Goal: Task Accomplishment & Management: Complete application form

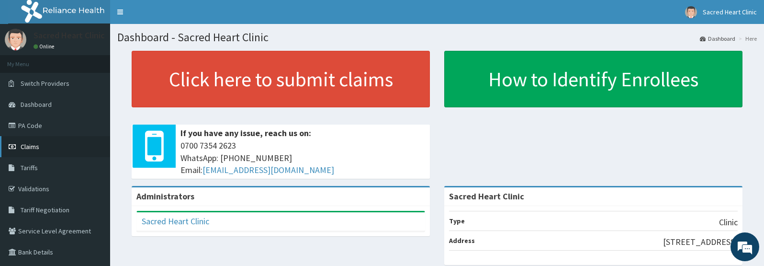
click at [31, 151] on link "Claims" at bounding box center [55, 146] width 110 height 21
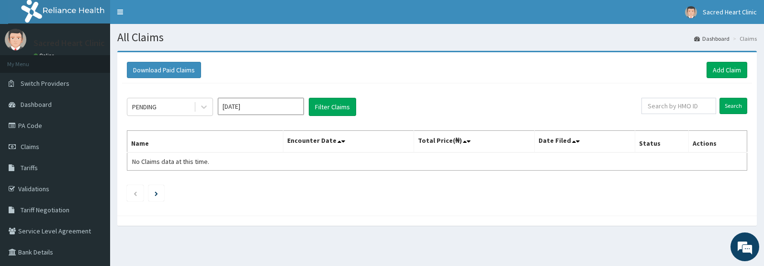
click at [499, 99] on div "PENDING Oct 2025 Filter Claims" at bounding box center [384, 107] width 514 height 18
click at [734, 73] on link "Add Claim" at bounding box center [726, 70] width 41 height 16
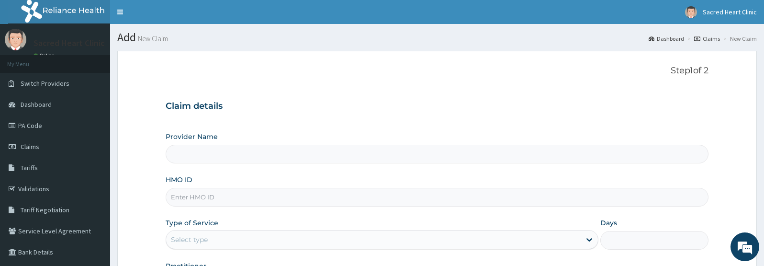
type input "Sacred Heart Clinic"
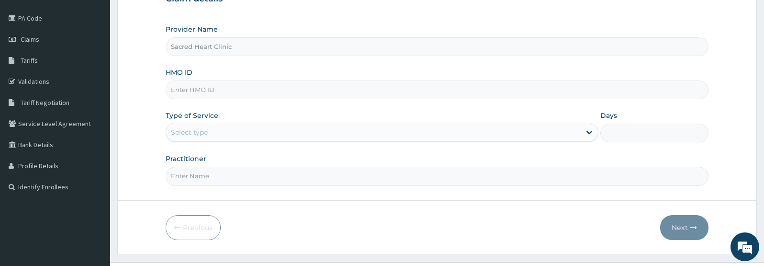
scroll to position [111, 0]
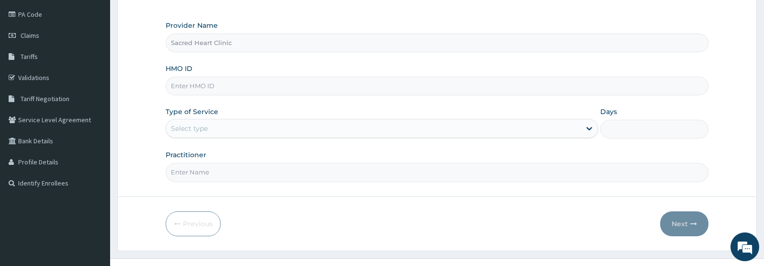
click at [253, 91] on input "HMO ID" at bounding box center [437, 86] width 543 height 19
paste input "RPO/10211/A"
type input "RPO/10211/A"
click at [216, 132] on div "Select type" at bounding box center [373, 128] width 414 height 15
click at [197, 181] on input "Practitioner" at bounding box center [437, 172] width 543 height 19
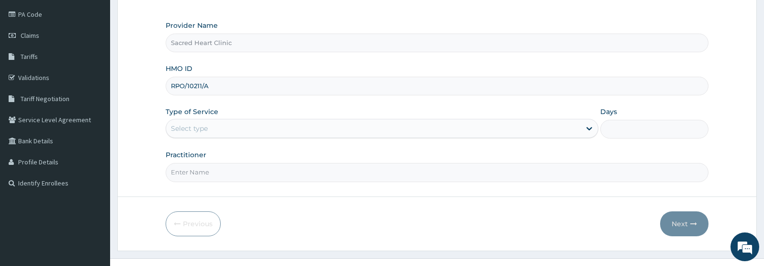
click at [203, 131] on div "Select type" at bounding box center [189, 128] width 37 height 10
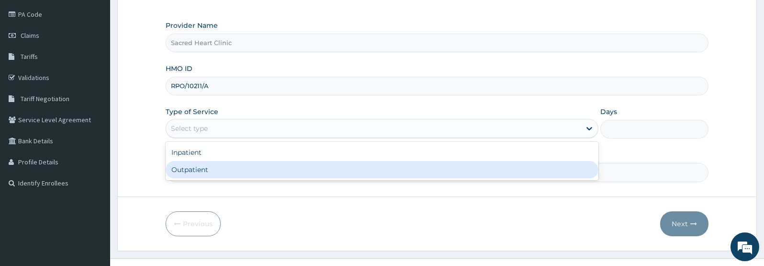
click at [193, 171] on div "Outpatient" at bounding box center [382, 169] width 433 height 17
type input "1"
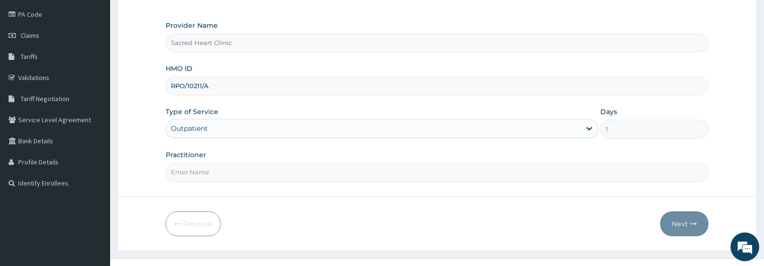
click at [204, 177] on input "Practitioner" at bounding box center [437, 172] width 543 height 19
type input "UDOH KOKO"
click at [685, 227] on button "Next" at bounding box center [684, 223] width 48 height 25
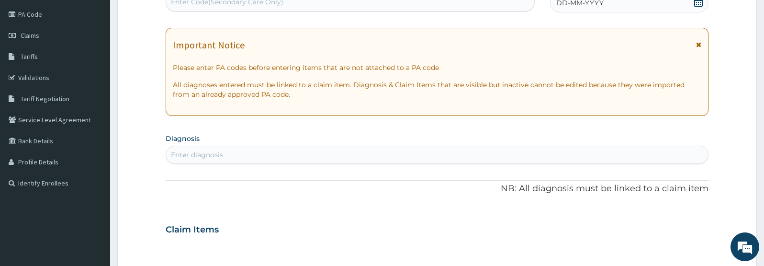
click at [696, 46] on icon at bounding box center [698, 44] width 5 height 7
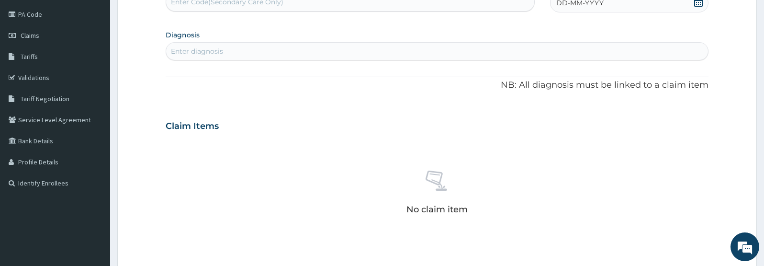
scroll to position [75, 0]
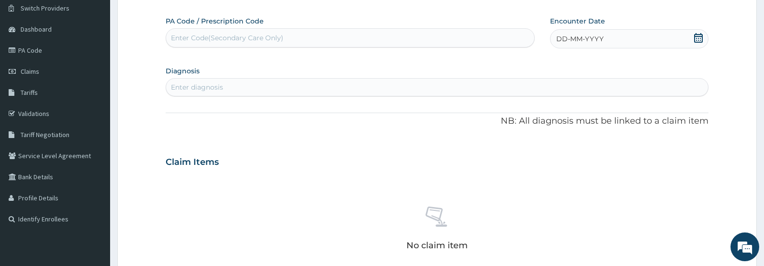
click at [239, 38] on div "Enter Code(Secondary Care Only)" at bounding box center [227, 38] width 112 height 10
paste input "PA/EDF51A"
type input "PA/EDF51A"
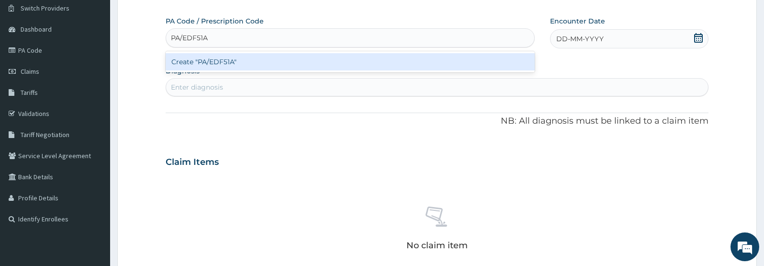
click at [228, 55] on div "Create "PA/EDF51A"" at bounding box center [350, 61] width 369 height 17
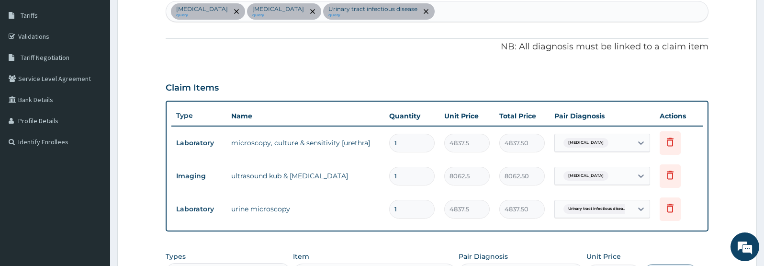
scroll to position [144, 0]
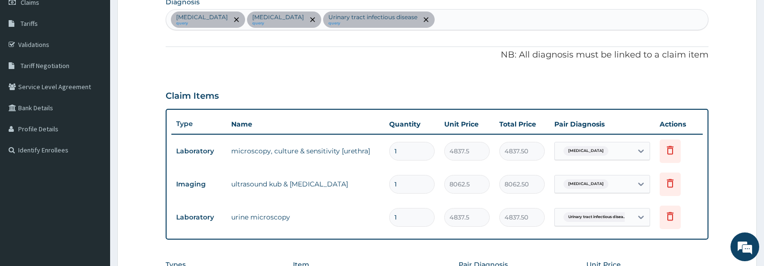
click at [473, 26] on div "Gonorrhea query Benign prostatic hyperplasia query Urinary tract infectious dis…" at bounding box center [437, 20] width 542 height 20
type input "u"
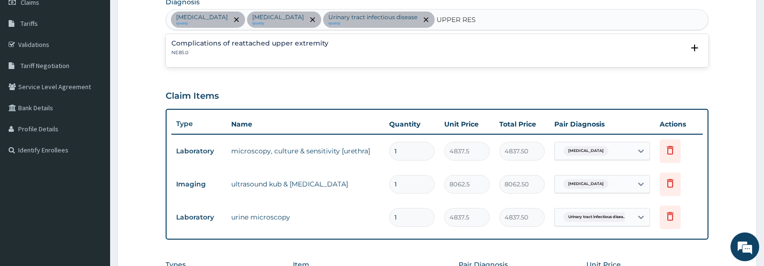
scroll to position [100, 0]
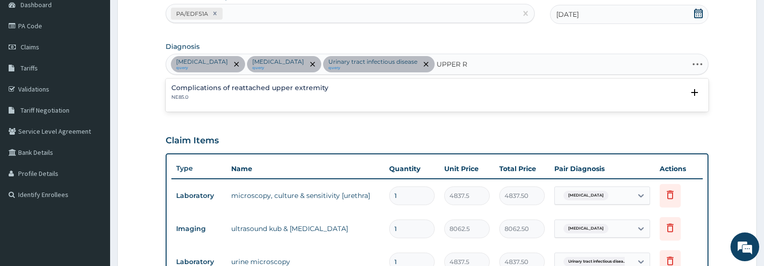
type input "UPPER"
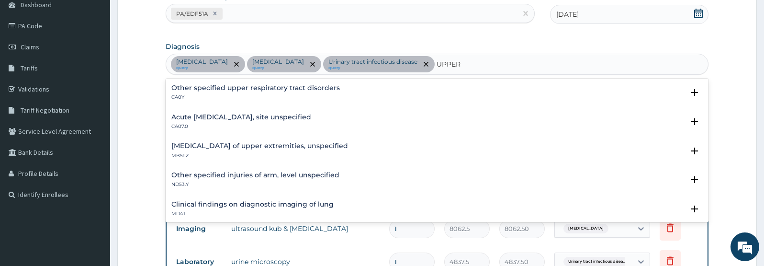
click at [235, 116] on h4 "Acute upper respiratory infection, site unspecified" at bounding box center [241, 116] width 140 height 7
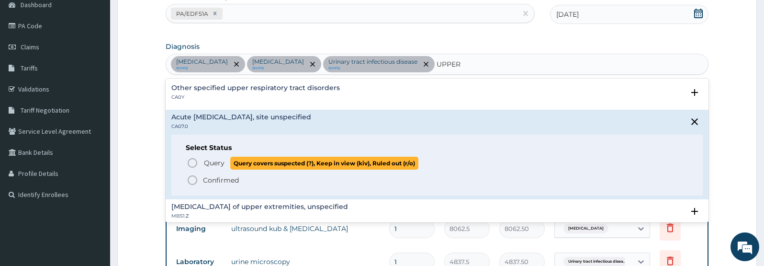
click at [194, 161] on icon "status option query" at bounding box center [192, 162] width 11 height 11
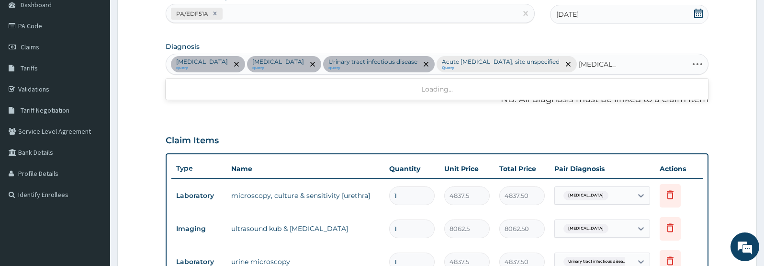
type input "DIABETES"
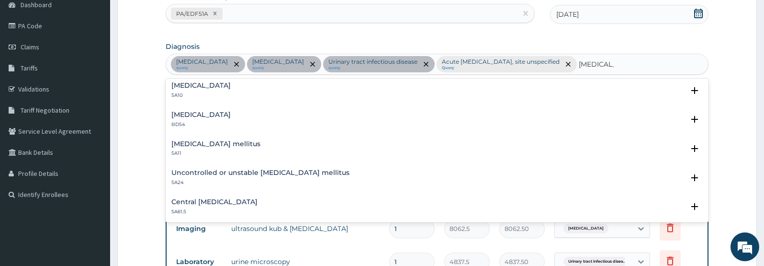
scroll to position [137, 0]
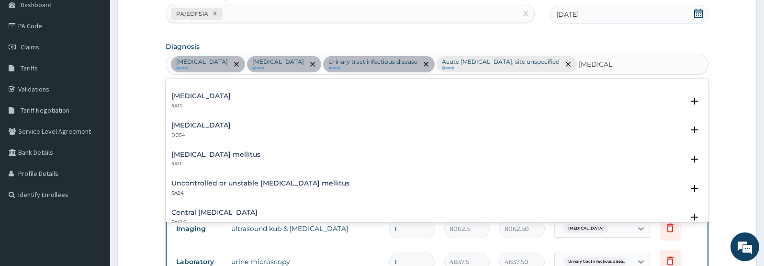
click at [212, 100] on div "Type 1 diabetes mellitus 5A10" at bounding box center [200, 100] width 59 height 17
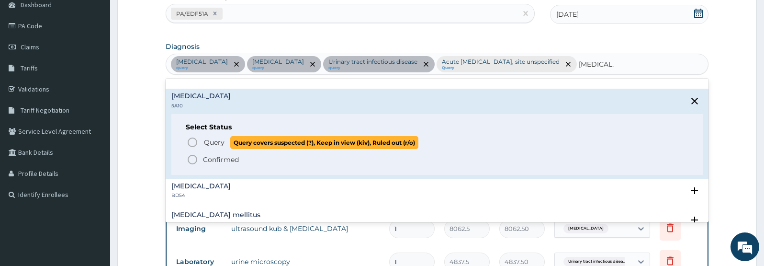
click at [192, 148] on icon "status option query" at bounding box center [192, 141] width 11 height 11
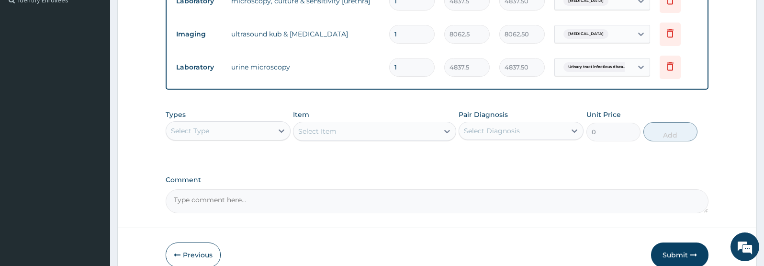
scroll to position [296, 0]
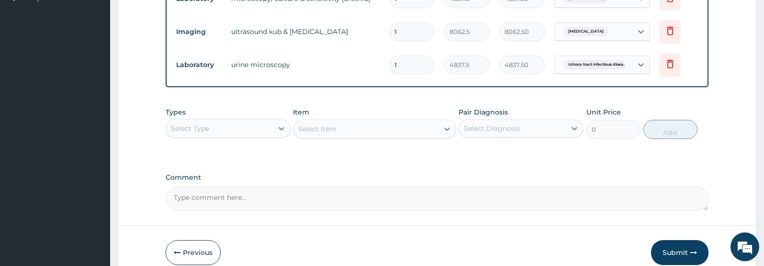
click at [261, 136] on div "Select Type" at bounding box center [219, 128] width 107 height 15
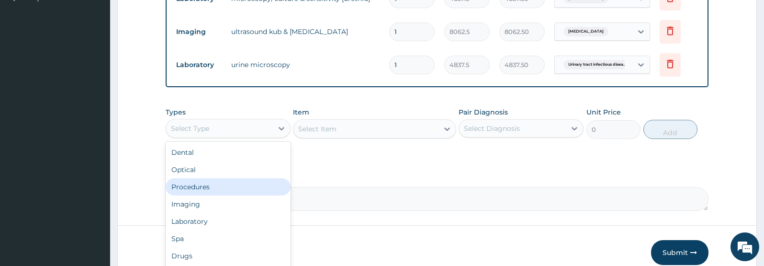
click at [221, 195] on div "Procedures" at bounding box center [228, 186] width 125 height 17
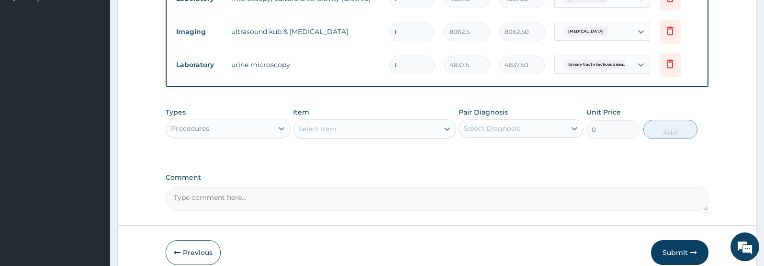
click at [390, 136] on div "Select Item" at bounding box center [365, 128] width 144 height 15
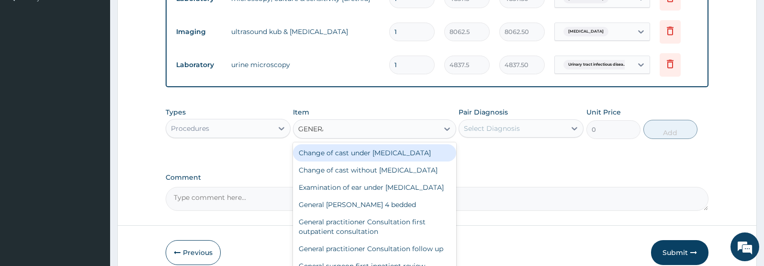
type input "GENERAL"
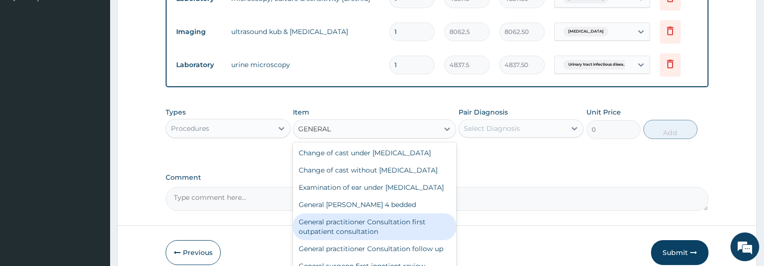
click at [382, 240] on div "General practitioner Consultation first outpatient consultation" at bounding box center [374, 226] width 163 height 27
type input "3547.5"
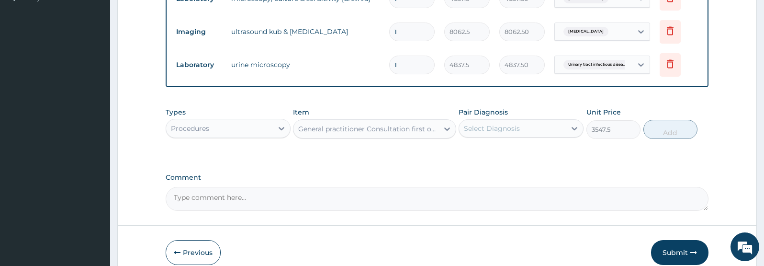
click at [541, 136] on div "Select Diagnosis" at bounding box center [512, 128] width 107 height 15
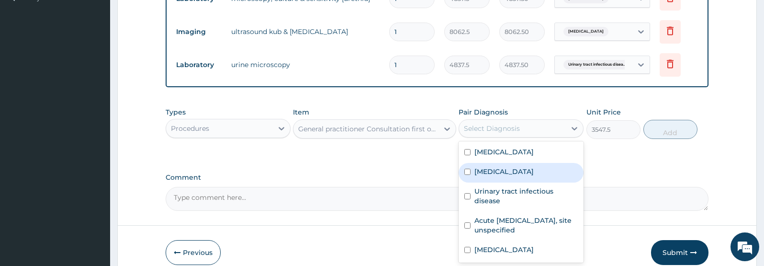
click at [522, 176] on label "Benign prostatic hyperplasia" at bounding box center [503, 172] width 59 height 10
checkbox input "true"
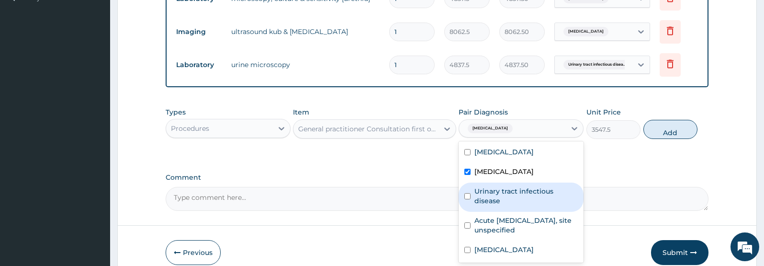
scroll to position [322, 0]
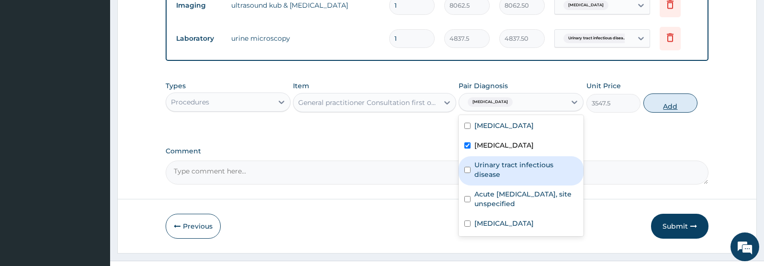
click at [667, 112] on button "Add" at bounding box center [670, 102] width 54 height 19
type input "0"
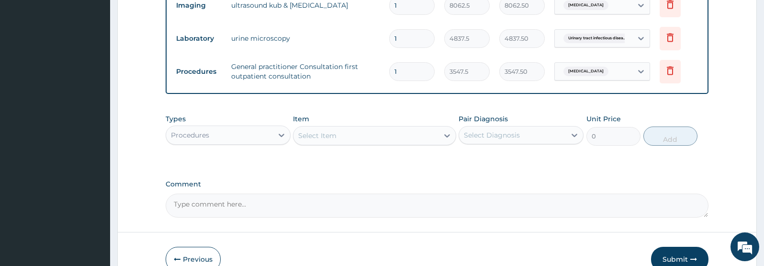
click at [347, 143] on div "Select Item" at bounding box center [365, 135] width 144 height 15
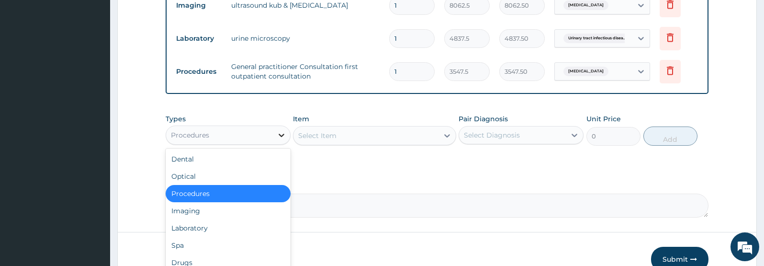
click at [284, 140] on icon at bounding box center [282, 135] width 10 height 10
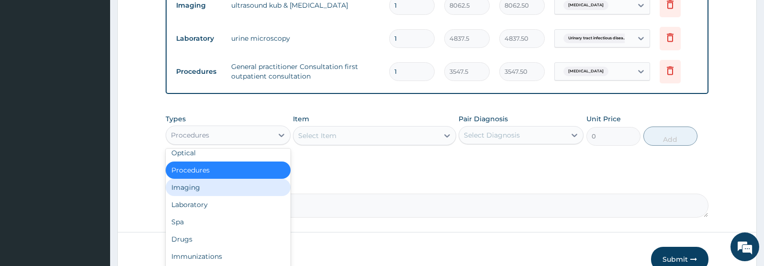
scroll to position [31, 0]
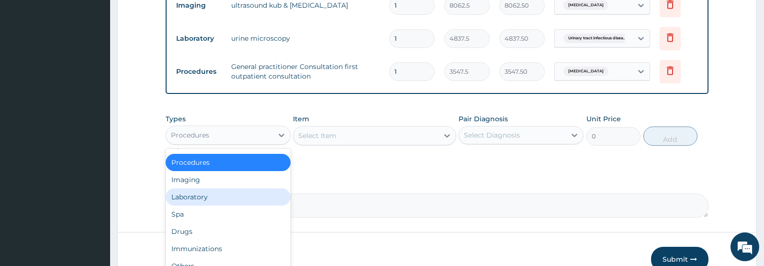
click at [219, 205] on div "Laboratory" at bounding box center [228, 196] width 125 height 17
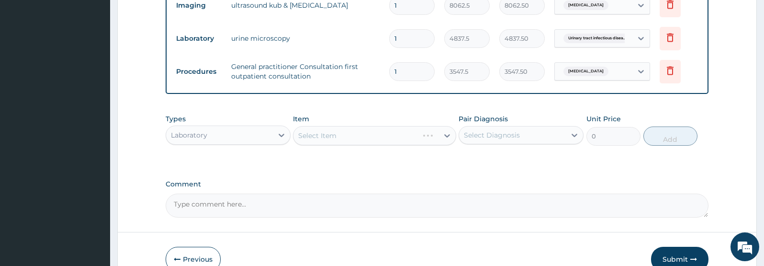
click at [358, 145] on div "Select Item" at bounding box center [374, 135] width 163 height 19
click at [358, 143] on div "Select Item" at bounding box center [365, 135] width 144 height 15
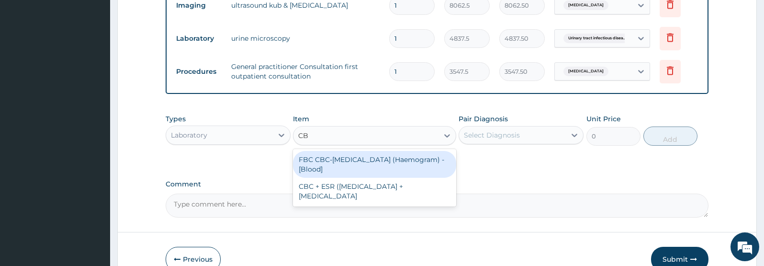
type input "CBC"
drag, startPoint x: 357, startPoint y: 178, endPoint x: 367, endPoint y: 172, distance: 11.3
click at [357, 178] on div "FBC CBC-Complete Blood Count (Haemogram) - [Blood]" at bounding box center [374, 164] width 163 height 27
type input "4300"
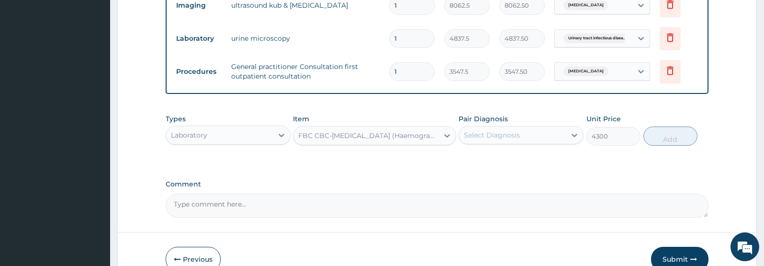
click at [493, 140] on div "Select Diagnosis" at bounding box center [492, 135] width 56 height 10
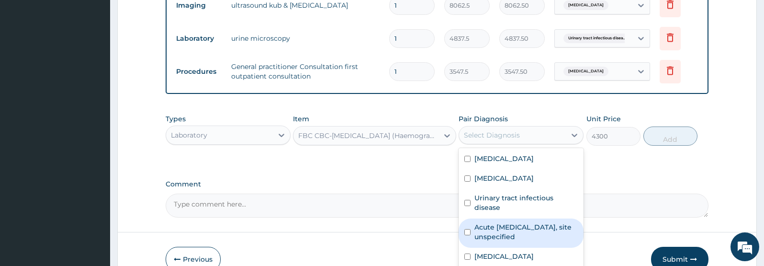
click at [497, 241] on label "Acute upper respiratory infection, site unspecified" at bounding box center [525, 231] width 103 height 19
checkbox input "true"
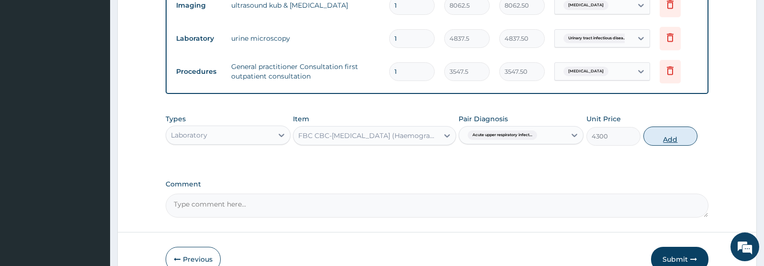
click at [676, 145] on button "Add" at bounding box center [670, 135] width 54 height 19
type input "0"
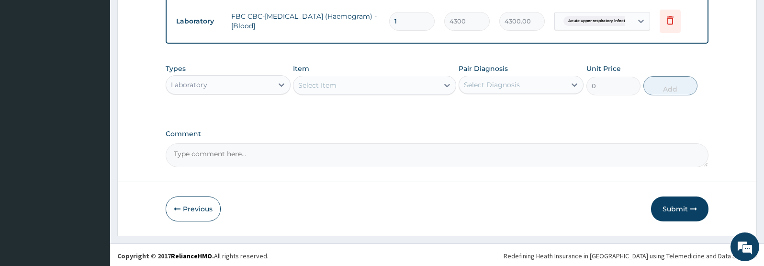
scroll to position [408, 0]
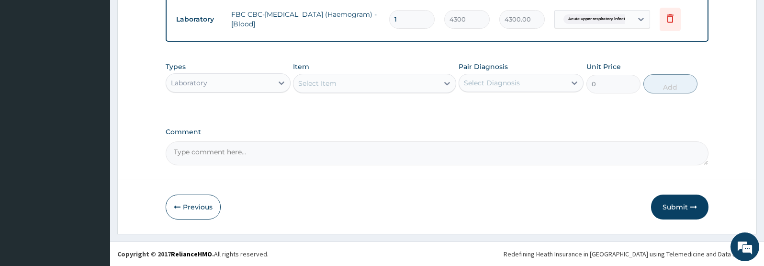
click at [333, 88] on div "Select Item" at bounding box center [317, 83] width 38 height 10
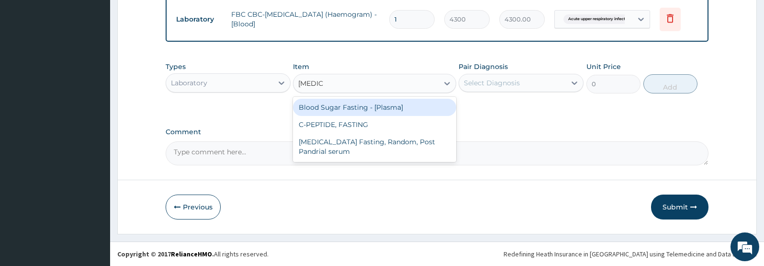
type input "FASTING"
click at [364, 116] on div "Blood Sugar Fasting - [Plasma]" at bounding box center [374, 107] width 163 height 17
type input "1290"
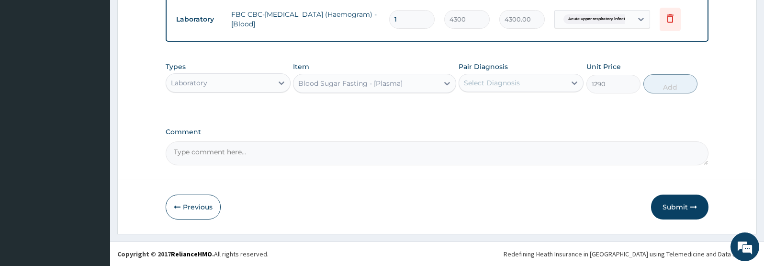
click at [509, 88] on div "Select Diagnosis" at bounding box center [492, 83] width 56 height 10
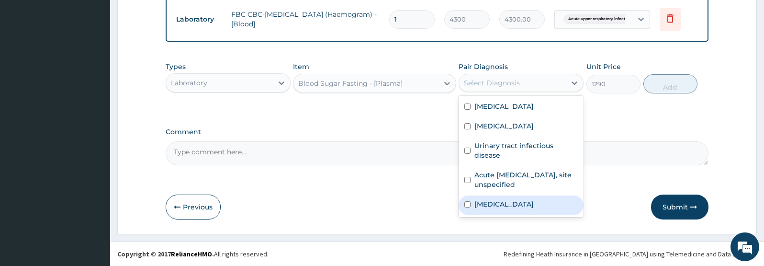
click at [533, 209] on label "Type 1 diabetes mellitus" at bounding box center [503, 204] width 59 height 10
checkbox input "true"
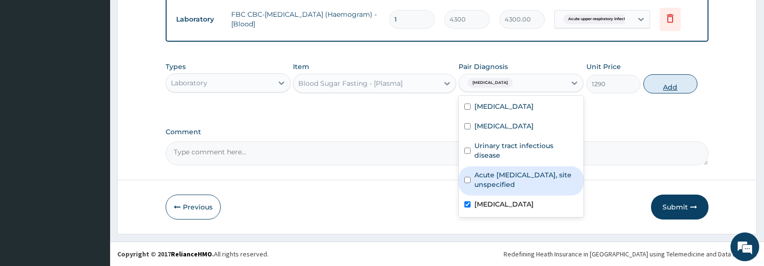
click at [671, 93] on button "Add" at bounding box center [670, 83] width 54 height 19
type input "0"
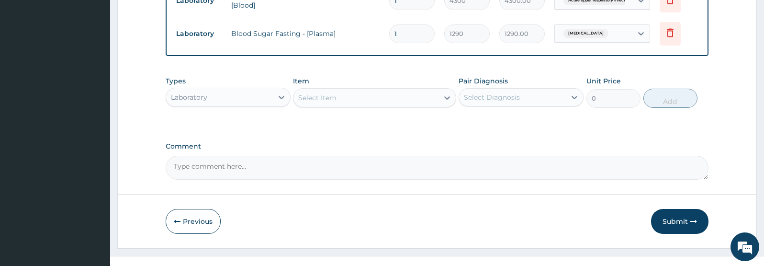
scroll to position [430, 0]
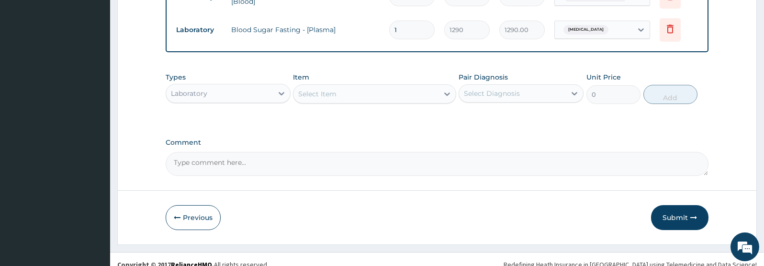
click at [352, 101] on div "Select Item" at bounding box center [365, 93] width 144 height 15
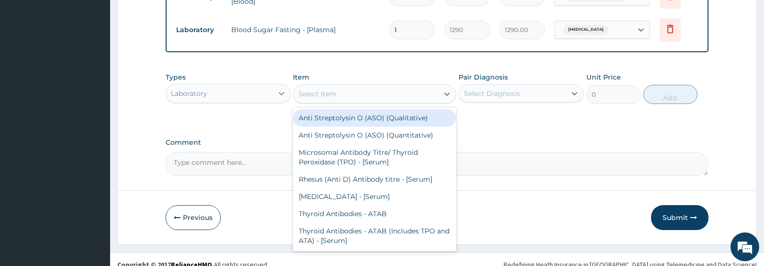
click at [282, 98] on icon at bounding box center [282, 94] width 10 height 10
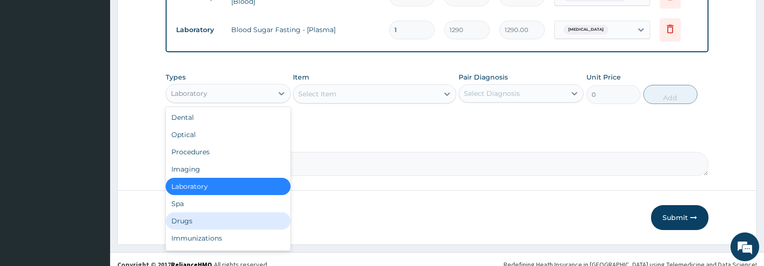
click at [201, 229] on div "Drugs" at bounding box center [228, 220] width 125 height 17
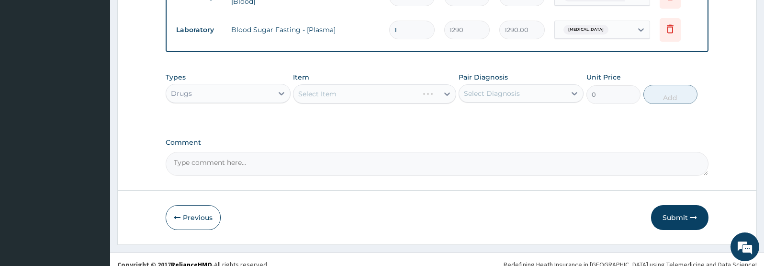
scroll to position [454, 0]
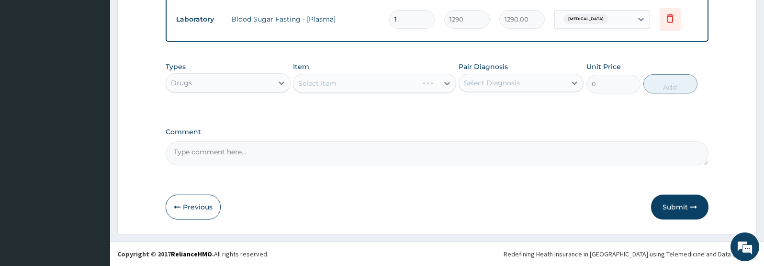
click at [373, 88] on div "Select Item" at bounding box center [374, 83] width 163 height 19
click at [371, 85] on div "Select Item" at bounding box center [355, 83] width 124 height 15
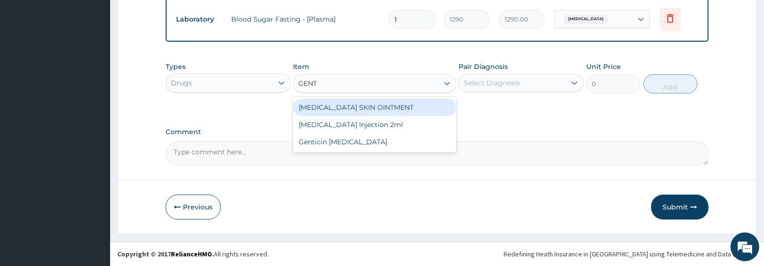
type input "GENTA"
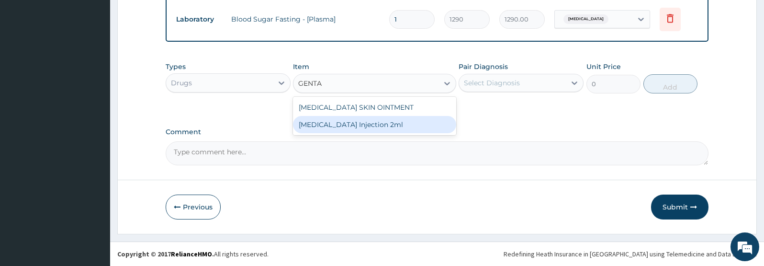
drag, startPoint x: 345, startPoint y: 125, endPoint x: 346, endPoint y: 119, distance: 6.4
click at [345, 124] on div "GENTAMICIN Injection 2ml" at bounding box center [374, 124] width 163 height 17
type input "331.1"
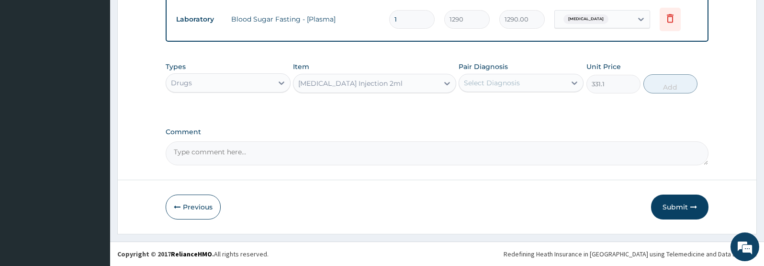
click at [522, 82] on div "Select Diagnosis" at bounding box center [512, 82] width 107 height 15
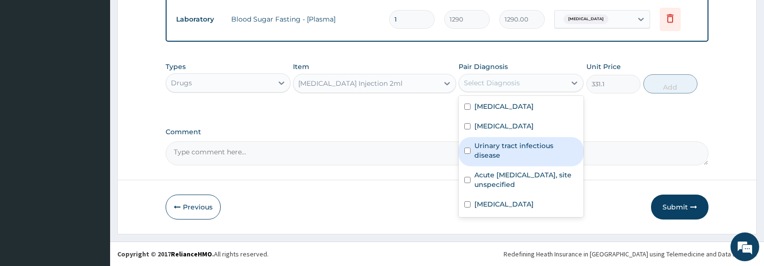
click at [489, 144] on label "Urinary tract infectious disease" at bounding box center [525, 150] width 103 height 19
checkbox input "true"
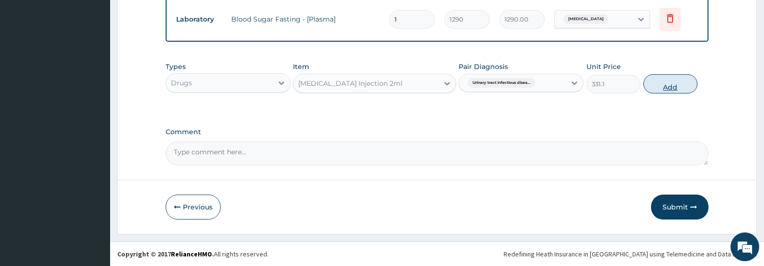
click at [666, 89] on button "Add" at bounding box center [670, 83] width 54 height 19
type input "0"
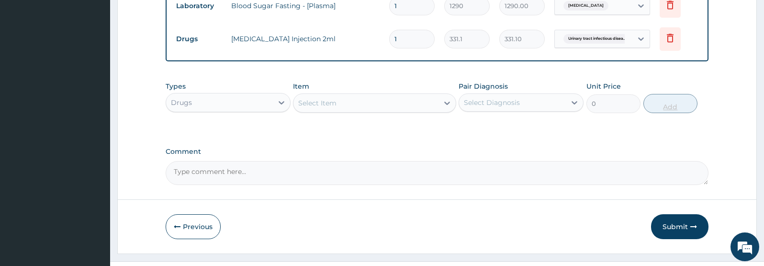
type input "0.00"
type input "7"
type input "2317.70"
type input "7"
click at [349, 111] on div "Select Item" at bounding box center [365, 102] width 144 height 15
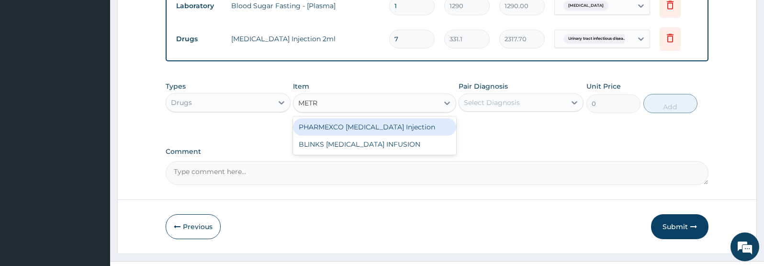
type input "METRO"
click at [359, 135] on div "BLINKS METRONIDAZOLE INFUSION" at bounding box center [374, 126] width 163 height 17
type input "709.5"
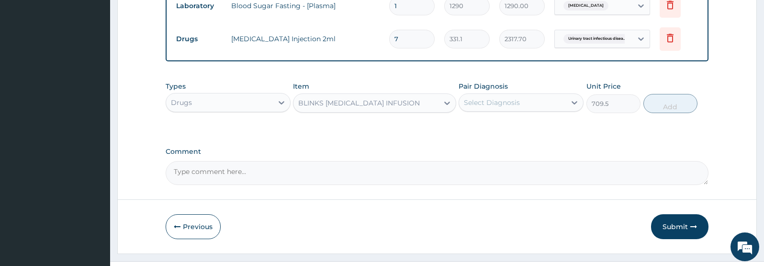
click at [537, 110] on div "Select Diagnosis" at bounding box center [512, 102] width 107 height 15
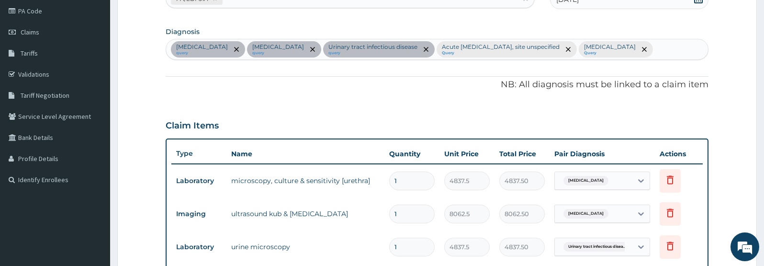
scroll to position [113, 0]
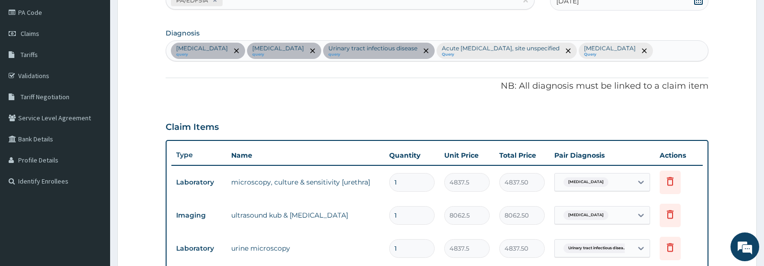
click at [645, 61] on div "Gonorrhea query Benign prostatic hyperplasia query Urinary tract infectious dis…" at bounding box center [437, 51] width 542 height 20
type input "GASTROE"
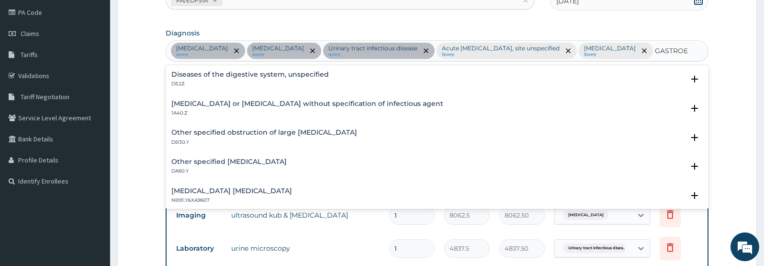
click at [225, 107] on h4 "Infectious gastroenteritis or colitis without specification of infectious agent" at bounding box center [307, 103] width 272 height 7
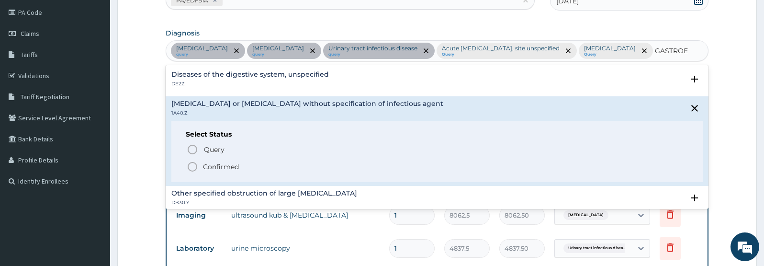
click at [194, 172] on icon "status option filled" at bounding box center [192, 166] width 11 height 11
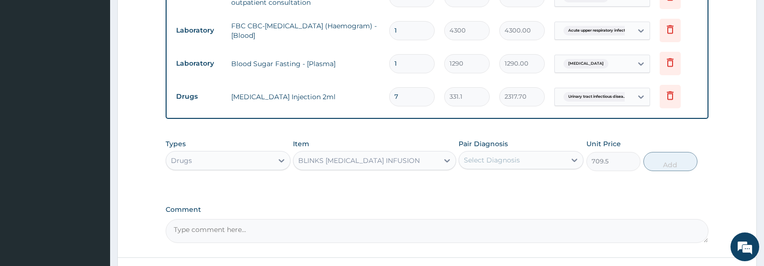
scroll to position [424, 0]
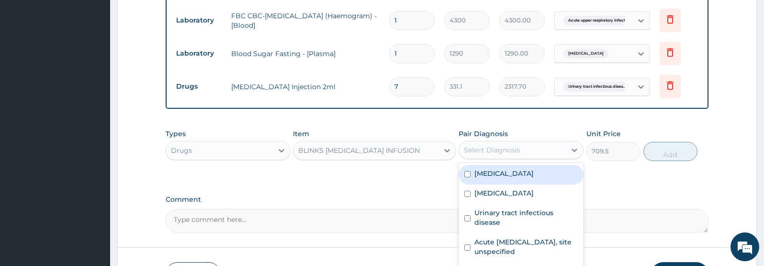
click at [537, 144] on div "Select Diagnosis" at bounding box center [512, 149] width 107 height 15
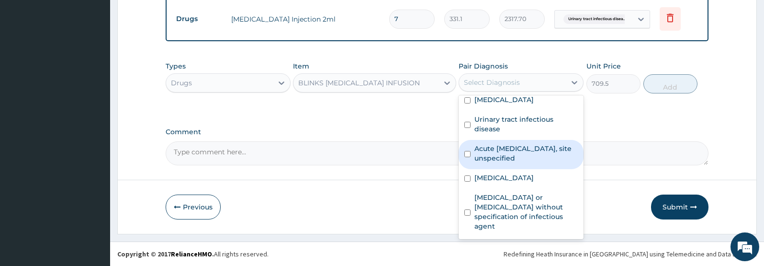
scroll to position [35, 0]
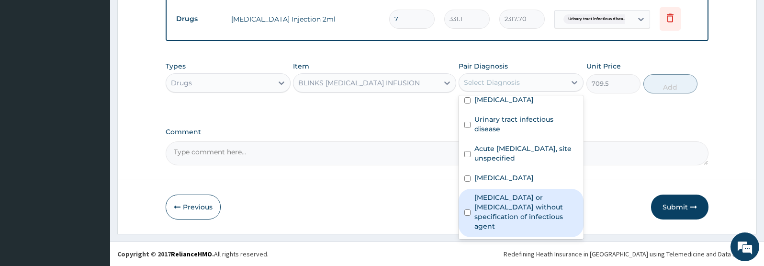
click at [516, 206] on label "Infectious gastroenteritis or colitis without specification of infectious agent" at bounding box center [525, 211] width 103 height 38
checkbox input "true"
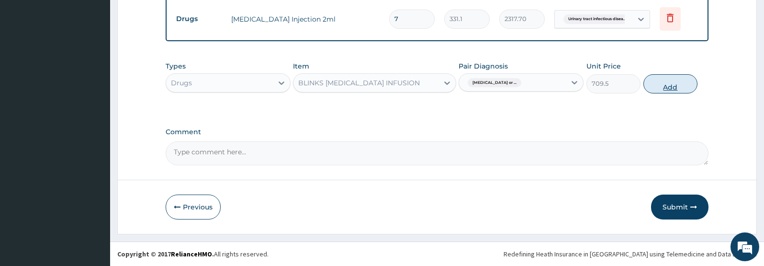
click at [667, 86] on button "Add" at bounding box center [670, 83] width 54 height 19
type input "0"
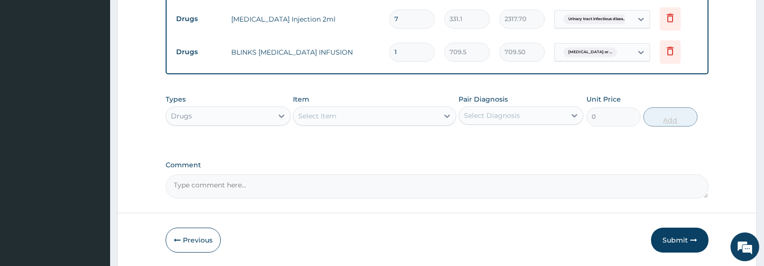
type input "0.00"
type input "5"
type input "3547.50"
type input "0.00"
type input "7"
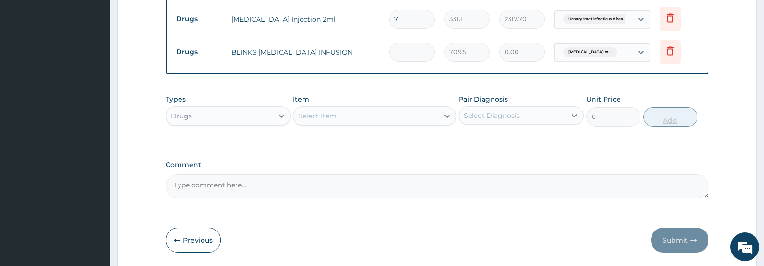
type input "4966.50"
type input "7"
click at [375, 108] on div "Select Item" at bounding box center [374, 115] width 163 height 19
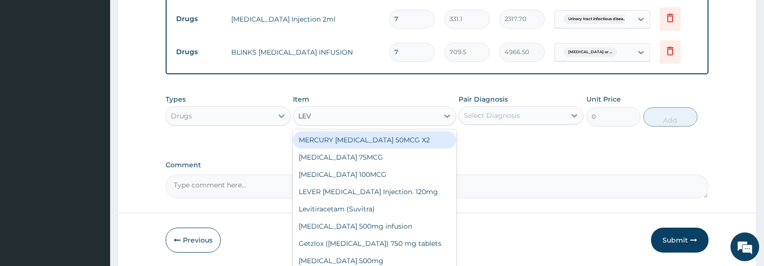
type input "LEVO"
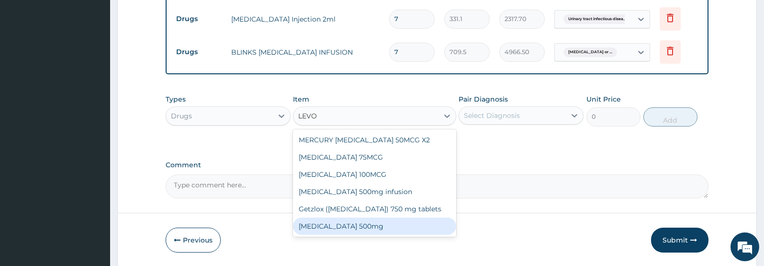
click at [328, 228] on div "LEVOFLOXACIN 500mg" at bounding box center [374, 225] width 163 height 17
type input "236.5"
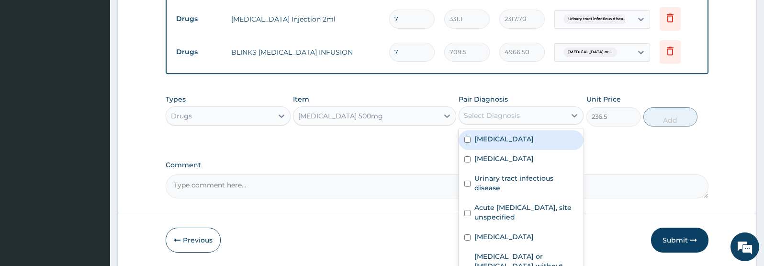
click at [521, 116] on div "Select Diagnosis" at bounding box center [512, 115] width 107 height 15
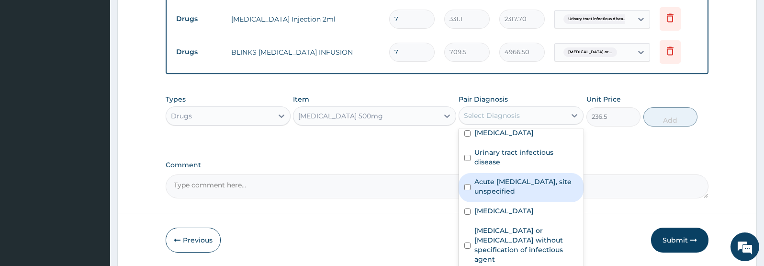
click at [492, 190] on label "Acute upper respiratory infection, site unspecified" at bounding box center [525, 186] width 103 height 19
checkbox input "true"
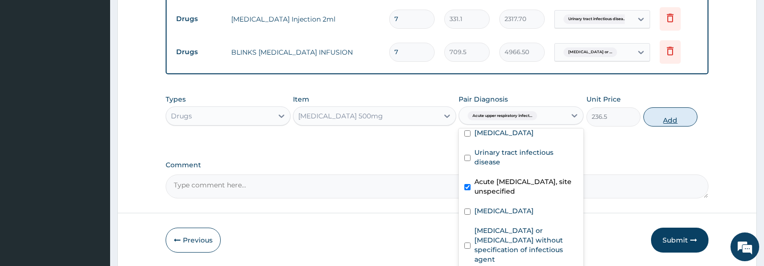
click at [676, 124] on button "Add" at bounding box center [670, 116] width 54 height 19
type input "0"
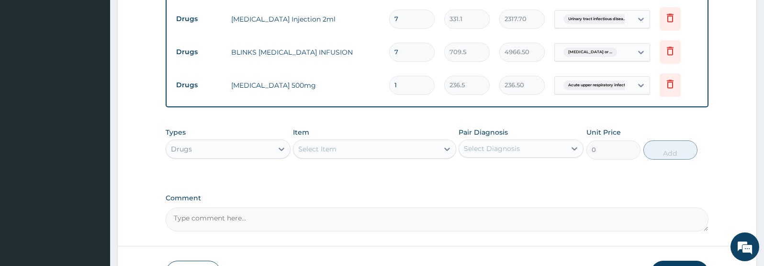
type input "10"
type input "2365.00"
type input "10"
click at [668, 87] on icon at bounding box center [669, 83] width 11 height 11
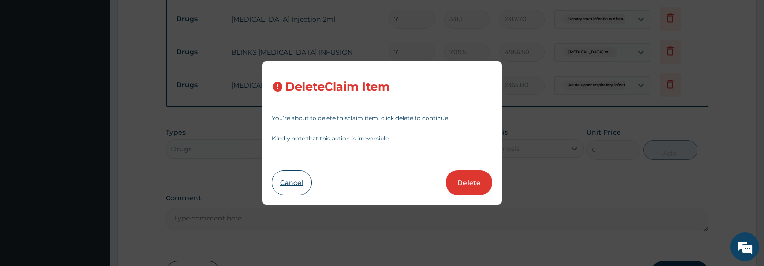
click at [287, 185] on button "Cancel" at bounding box center [292, 182] width 40 height 25
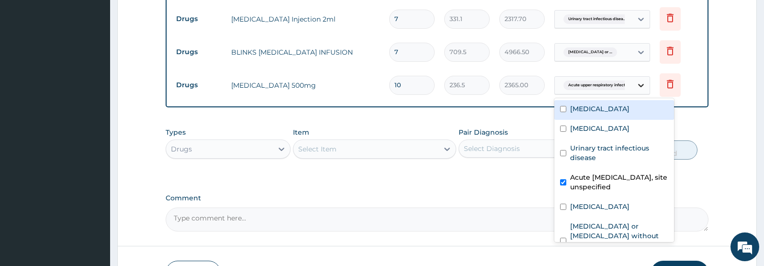
click at [644, 89] on icon at bounding box center [641, 85] width 10 height 10
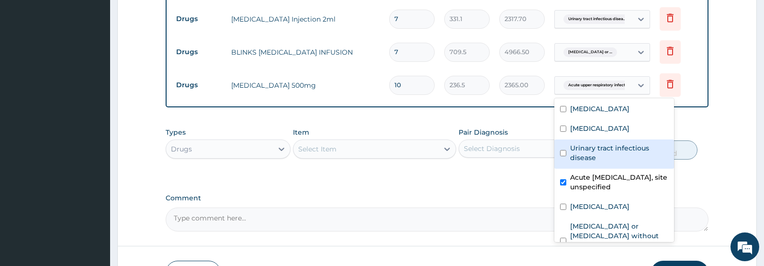
click at [601, 162] on label "Urinary tract infectious disease" at bounding box center [619, 152] width 98 height 19
checkbox input "true"
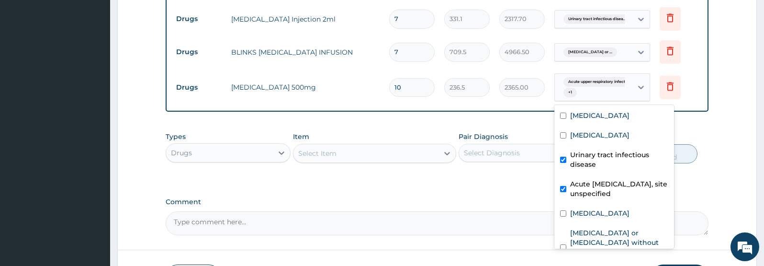
click at [561, 192] on input "checkbox" at bounding box center [563, 189] width 6 height 6
checkbox input "false"
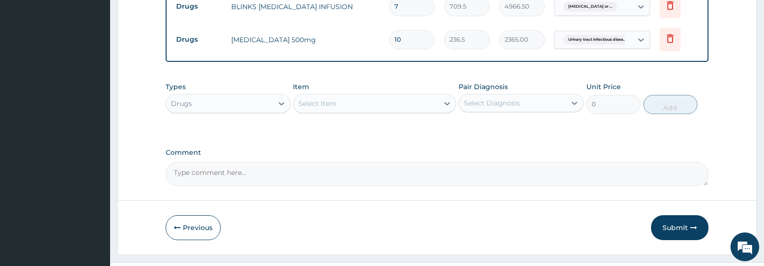
scroll to position [558, 0]
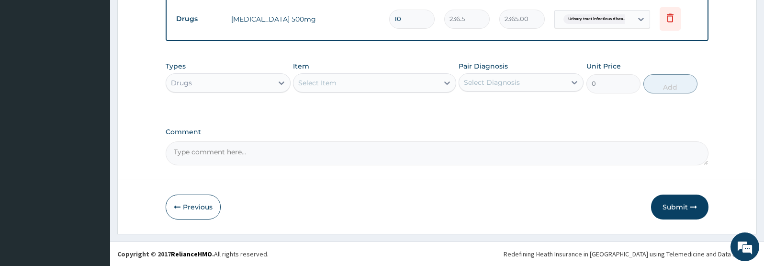
click at [674, 208] on button "Submit" at bounding box center [679, 206] width 57 height 25
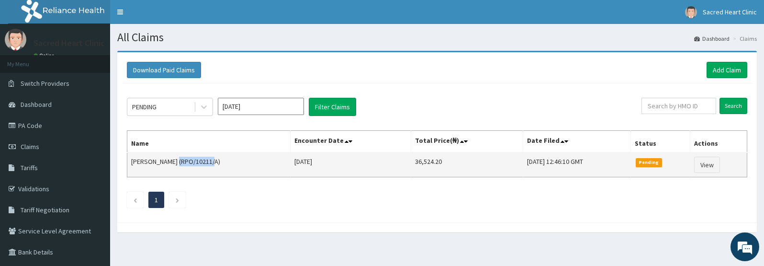
drag, startPoint x: 209, startPoint y: 163, endPoint x: 173, endPoint y: 164, distance: 35.9
click at [173, 164] on td "TIJANI KERIM (RPO/10211/A)" at bounding box center [208, 164] width 163 height 25
copy td "RPO/10211/A"
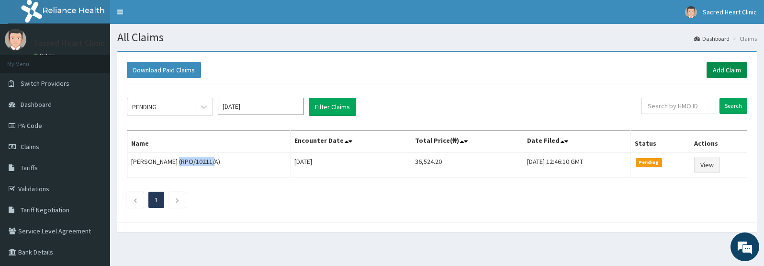
click at [727, 72] on link "Add Claim" at bounding box center [726, 70] width 41 height 16
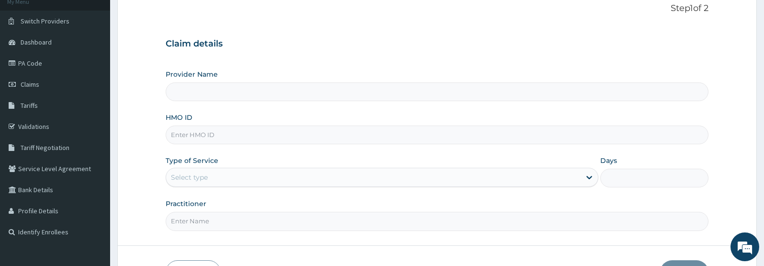
scroll to position [82, 0]
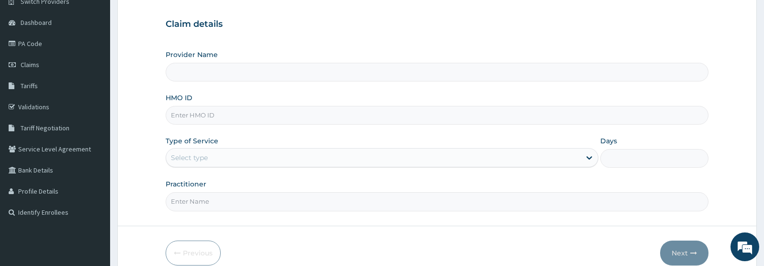
click at [234, 74] on input "Provider Name" at bounding box center [437, 72] width 543 height 19
click at [220, 120] on input "HMO ID" at bounding box center [437, 115] width 543 height 19
paste input "RPO/10211/A"
type input "RPO/10211/A"
type input "Sacred Heart Clinic"
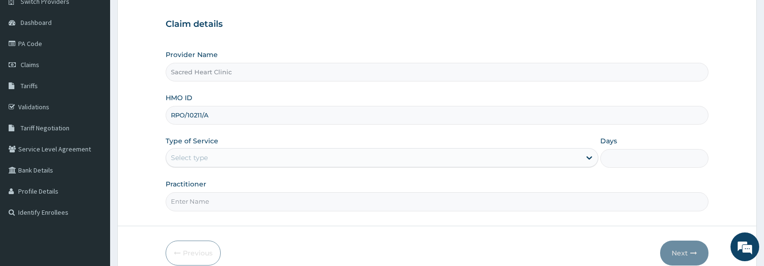
type input "RPO/10211/A"
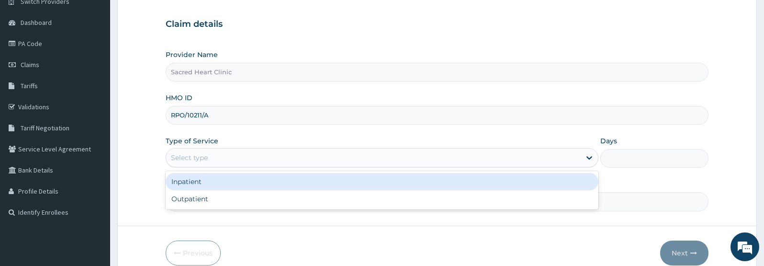
click at [210, 159] on div "Select type" at bounding box center [373, 157] width 414 height 15
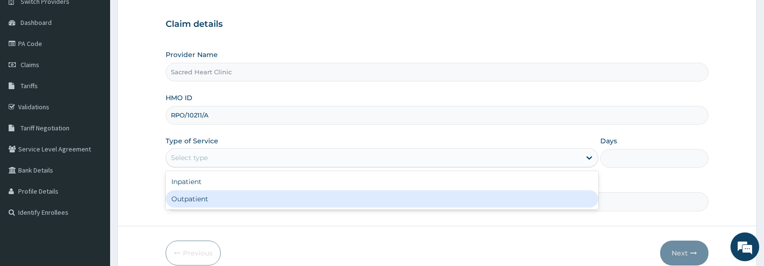
click at [201, 202] on div "Outpatient" at bounding box center [382, 198] width 433 height 17
type input "1"
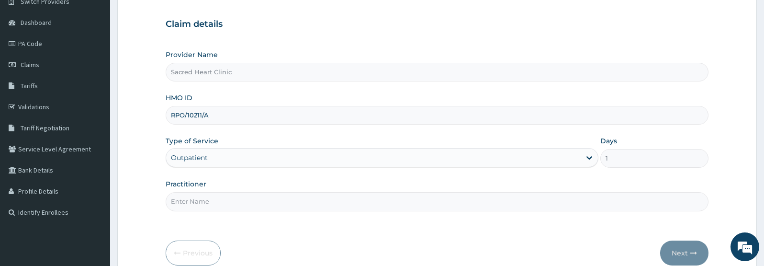
click at [253, 206] on input "Practitioner" at bounding box center [437, 201] width 543 height 19
type input "UDOH KOKO"
click at [677, 251] on button "Next" at bounding box center [684, 252] width 48 height 25
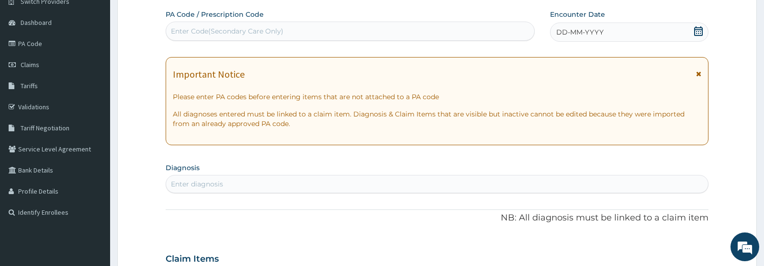
scroll to position [0, 0]
click at [701, 74] on div "Important Notice Please enter PA codes before entering items that are not attac…" at bounding box center [437, 101] width 543 height 88
click at [700, 74] on icon at bounding box center [698, 73] width 5 height 7
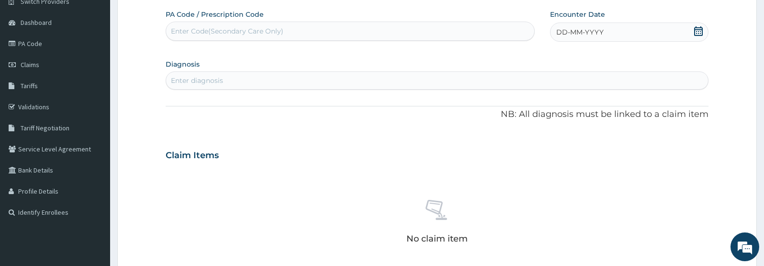
click at [323, 30] on div "Enter Code(Secondary Care Only)" at bounding box center [350, 30] width 368 height 15
paste input "PA/1FD122"
type input "PA/1FD122"
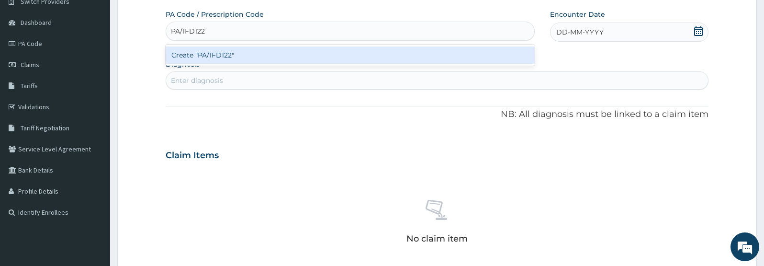
click at [211, 53] on div "Create "PA/1FD122"" at bounding box center [350, 54] width 369 height 17
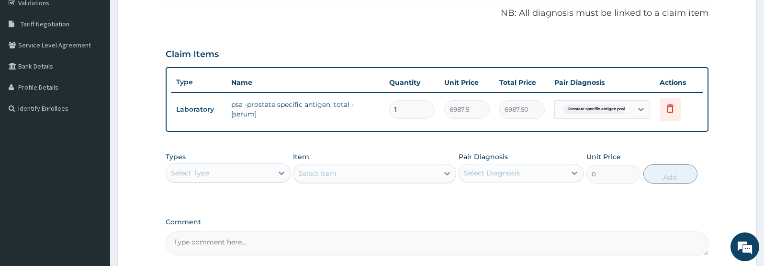
scroll to position [185, 0]
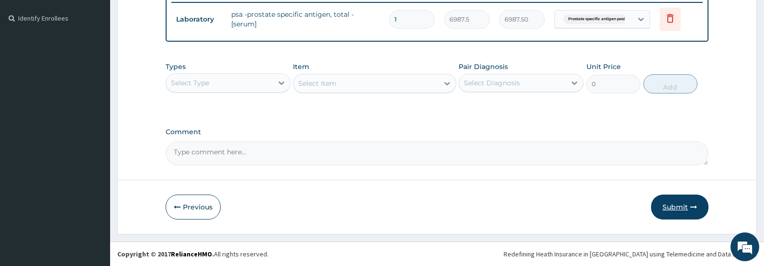
click at [678, 210] on button "Submit" at bounding box center [679, 206] width 57 height 25
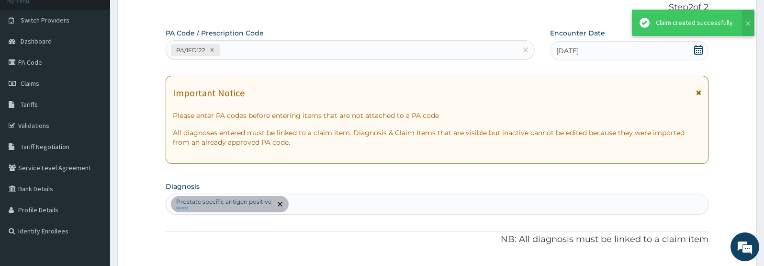
scroll to position [276, 0]
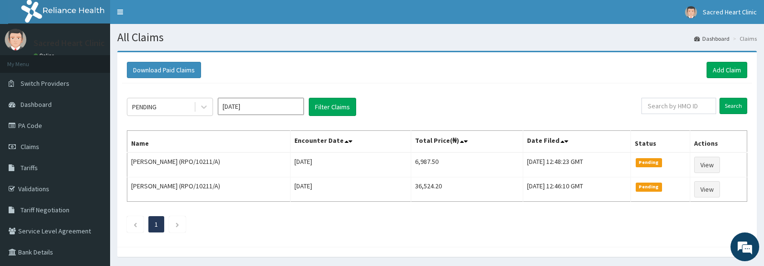
click at [474, 82] on div "Download Paid Claims Add Claim" at bounding box center [437, 70] width 630 height 26
click at [530, 84] on div "PENDING [DATE] Filter Claims Search Name Encounter Date Total Price(₦) Date Fil…" at bounding box center [437, 162] width 630 height 158
click at [589, 82] on div "Download Paid Claims Add Claim" at bounding box center [437, 70] width 630 height 26
click at [612, 89] on div "PENDING [DATE] Filter Claims Search Name Encounter Date Total Price(₦) Date Fil…" at bounding box center [437, 162] width 630 height 158
click at [533, 88] on div "PENDING [DATE] Filter Claims Search Name Encounter Date Total Price(₦) Date Fil…" at bounding box center [437, 162] width 630 height 158
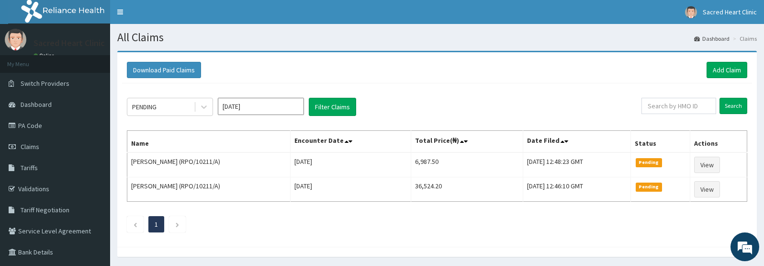
click at [557, 82] on div "Download Paid Claims Add Claim" at bounding box center [437, 70] width 630 height 26
click at [518, 76] on div "Download Paid Claims Add Claim" at bounding box center [437, 70] width 620 height 16
click at [503, 95] on div "PENDING [DATE] Filter Claims Search Name Encounter Date Total Price(₦) Date Fil…" at bounding box center [437, 162] width 630 height 158
click at [496, 69] on div "Download Paid Claims Add Claim" at bounding box center [437, 70] width 620 height 16
